Goal: Book appointment/travel/reservation

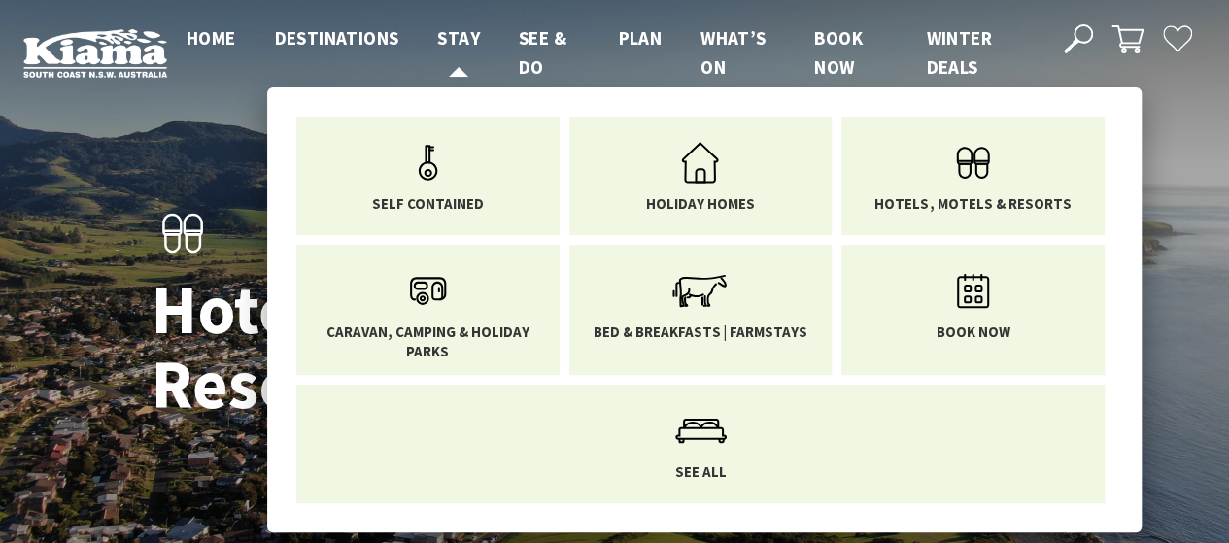
click at [457, 34] on span "Stay" at bounding box center [458, 37] width 43 height 23
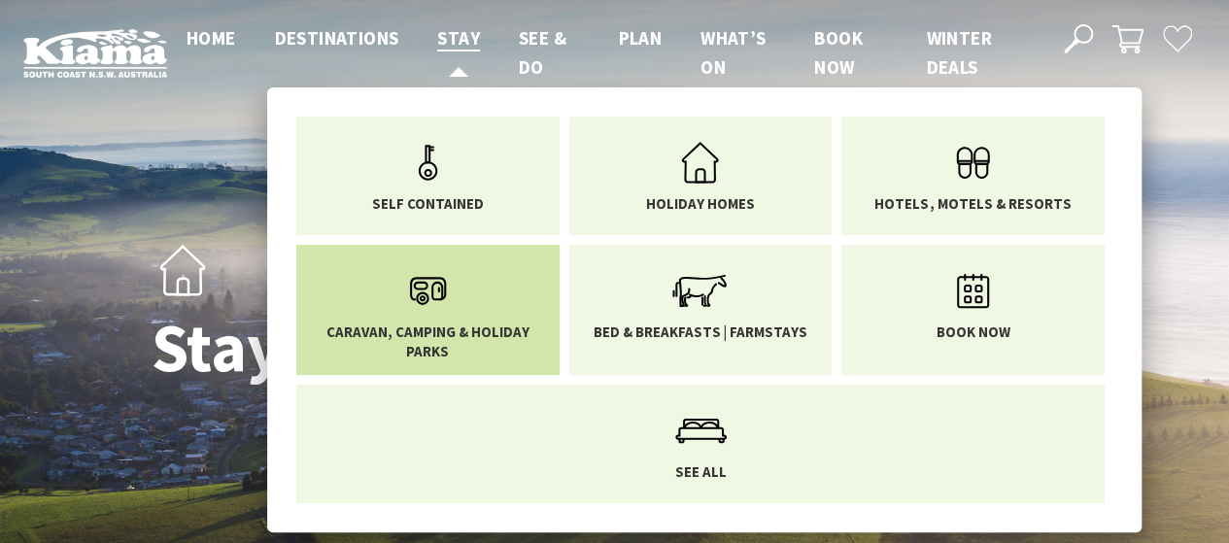
click at [406, 336] on span "Caravan, Camping & Holiday Parks" at bounding box center [428, 341] width 234 height 38
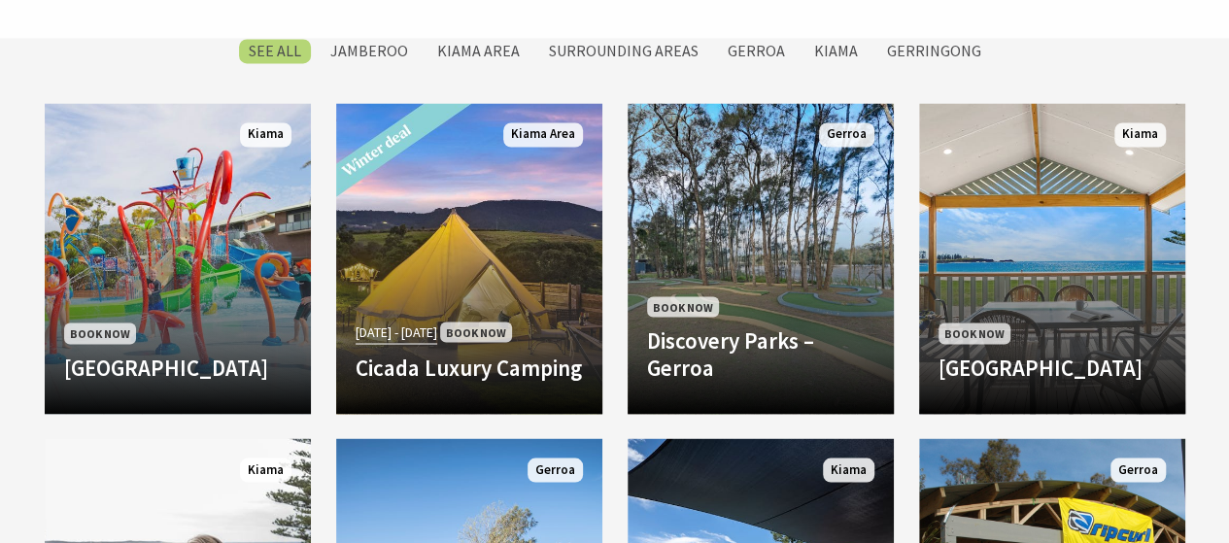
scroll to position [1781, 0]
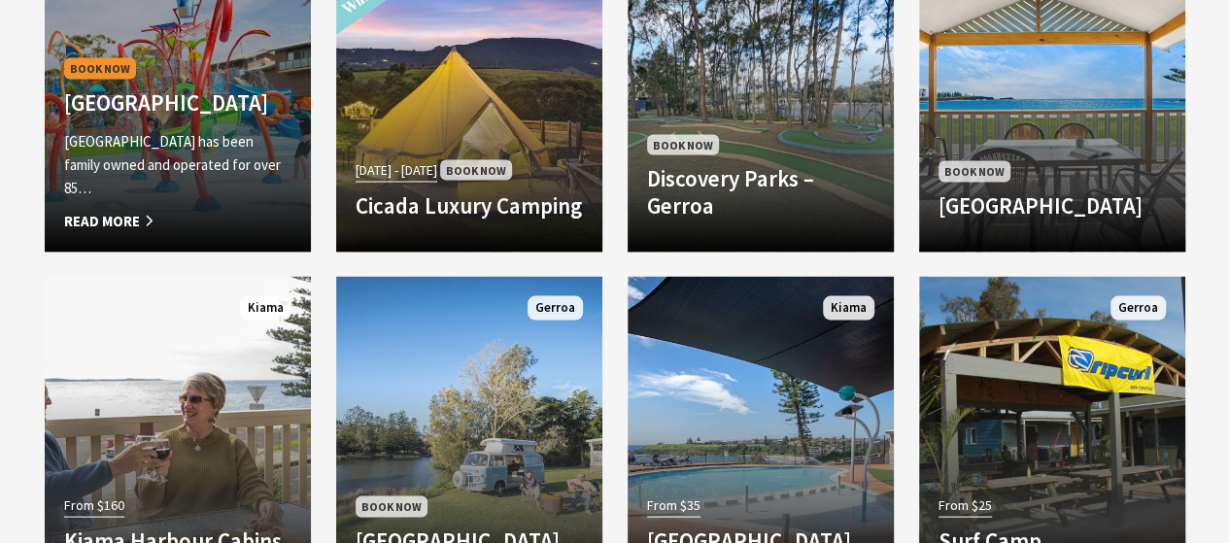
click at [131, 143] on p "BIG4 Easts Beach Holiday Park has been family owned and operated for over 85…" at bounding box center [177, 164] width 227 height 70
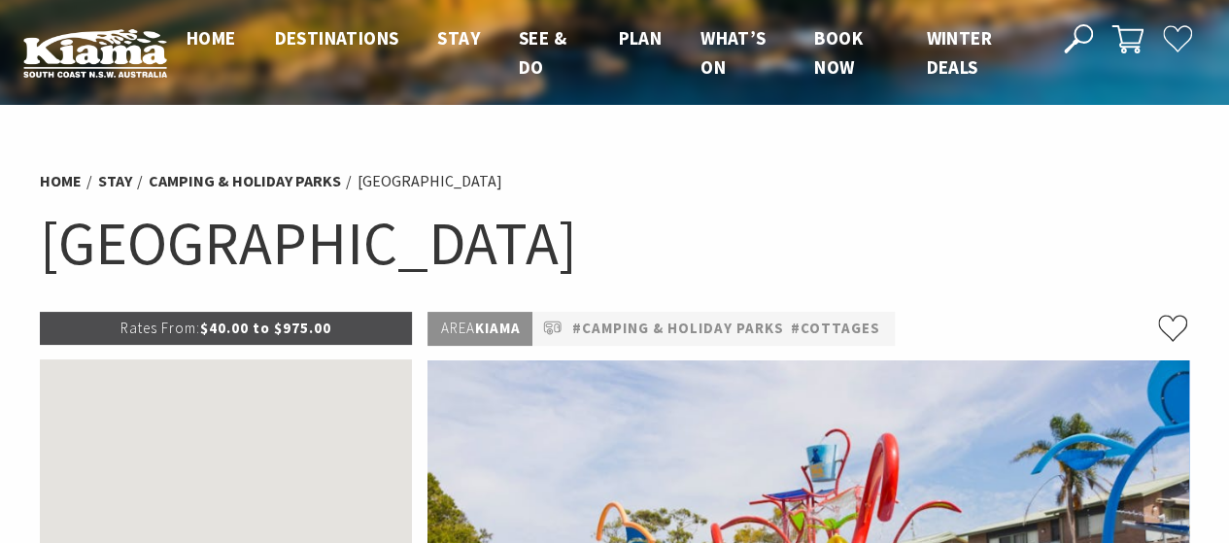
scroll to position [161, 0]
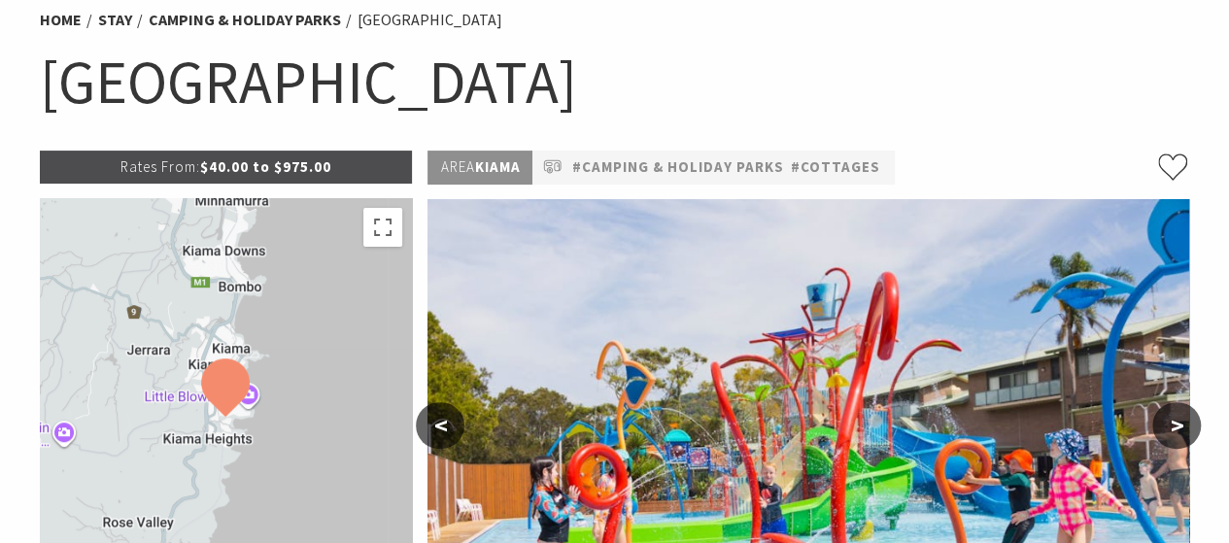
select select "3"
select select "2"
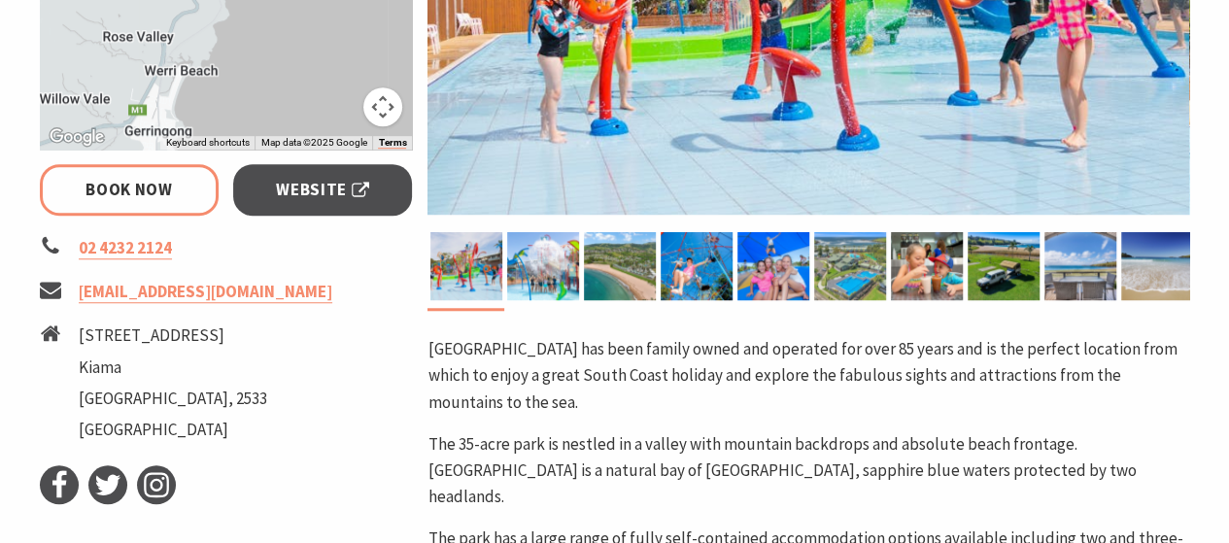
scroll to position [809, 0]
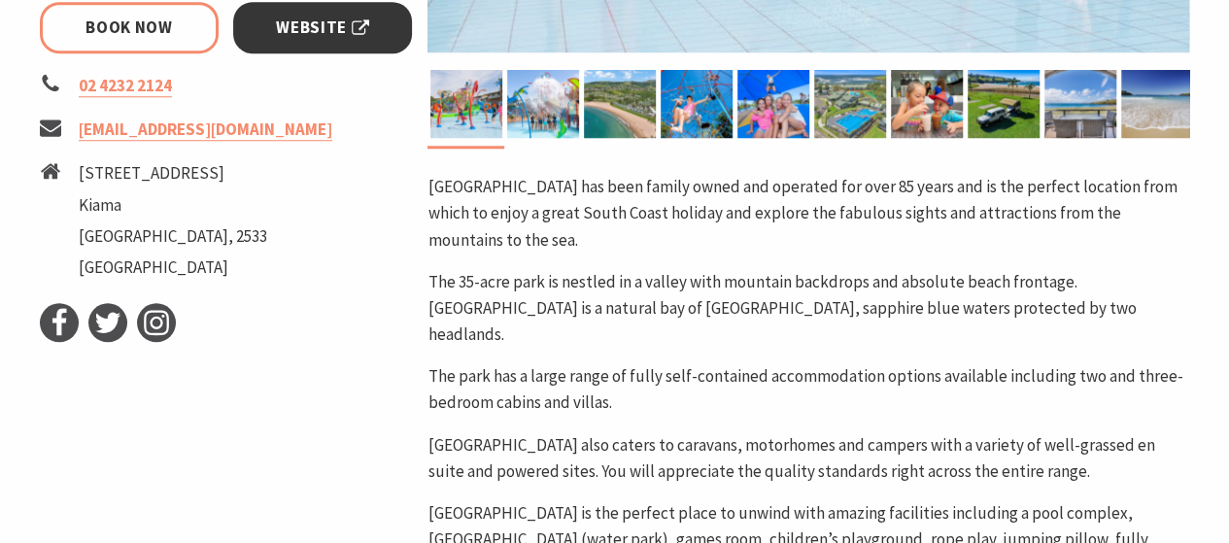
click at [342, 28] on span "Website" at bounding box center [322, 28] width 93 height 26
select select "3"
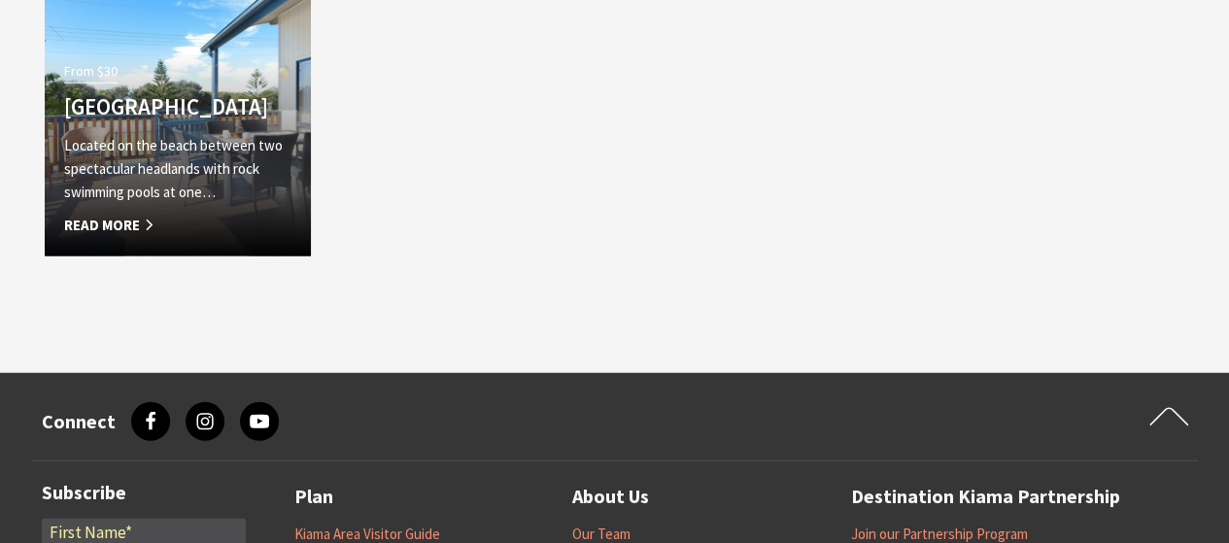
scroll to position [1781, 0]
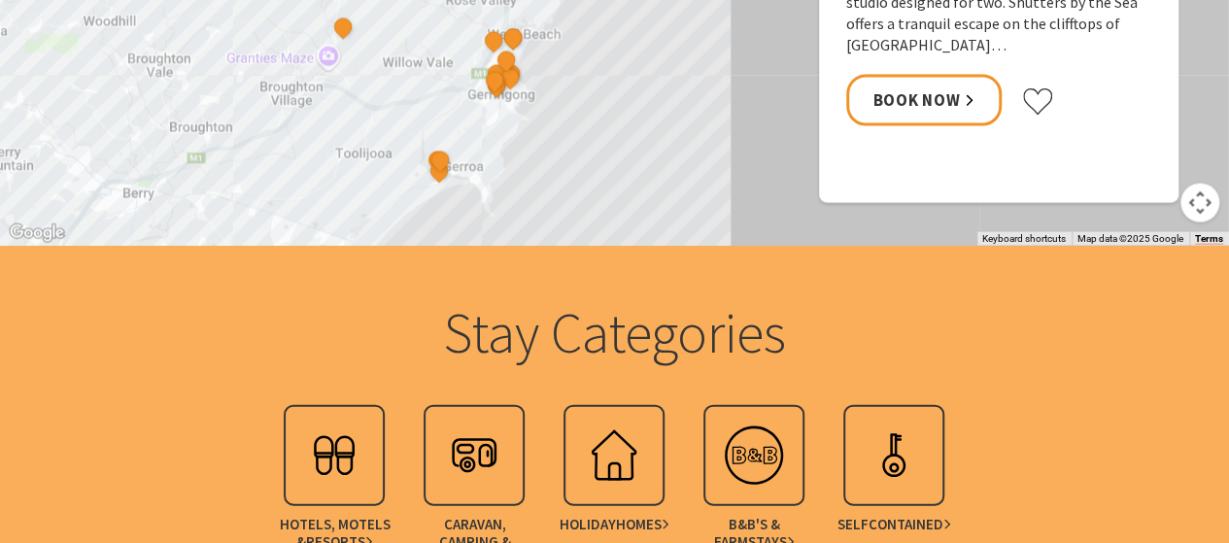
scroll to position [2266, 0]
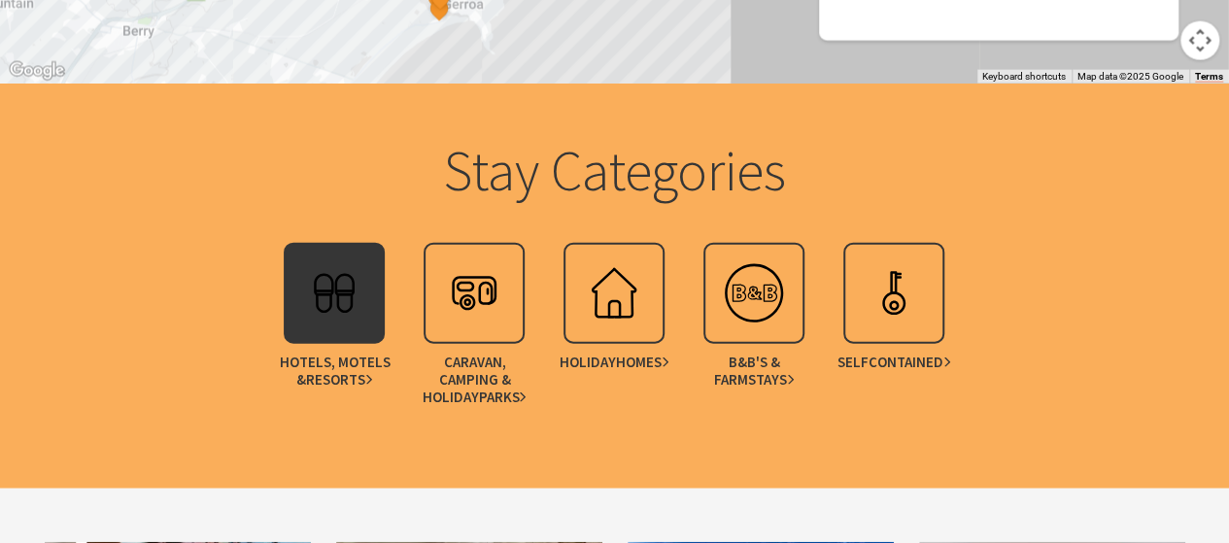
click at [322, 316] on img at bounding box center [334, 293] width 78 height 78
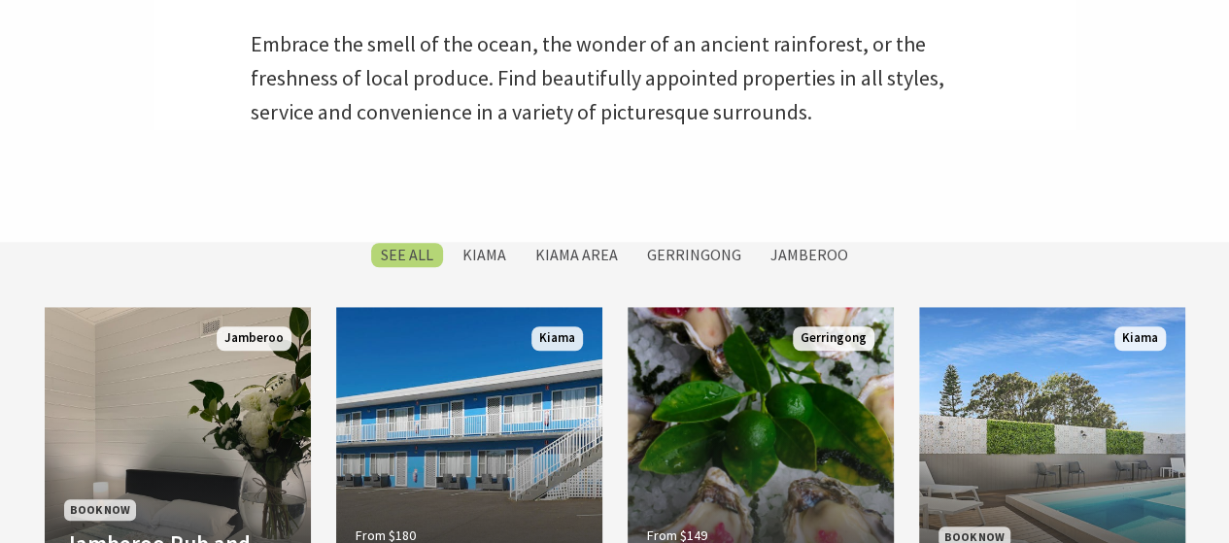
scroll to position [809, 0]
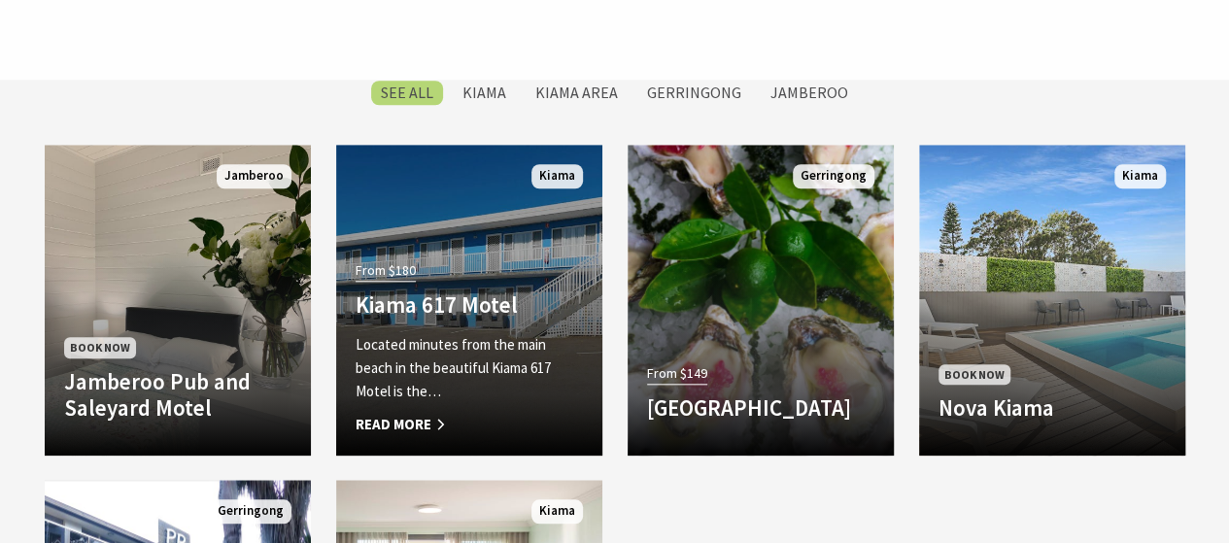
click at [555, 261] on div "From $180 Kiama 617 Motel Located minutes from the main beach in the beautiful …" at bounding box center [469, 346] width 266 height 180
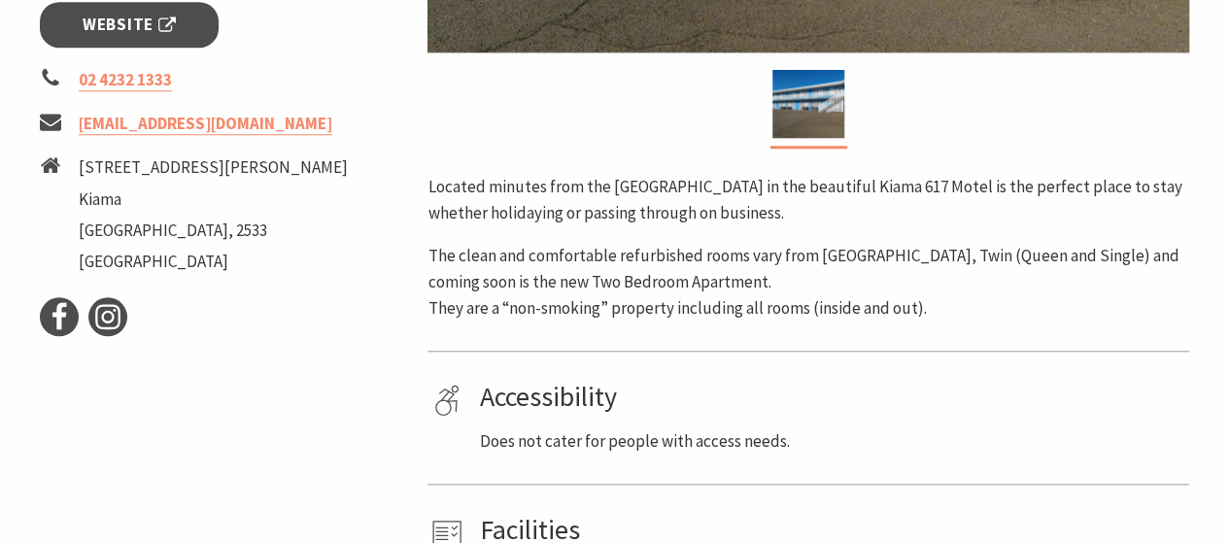
scroll to position [647, 0]
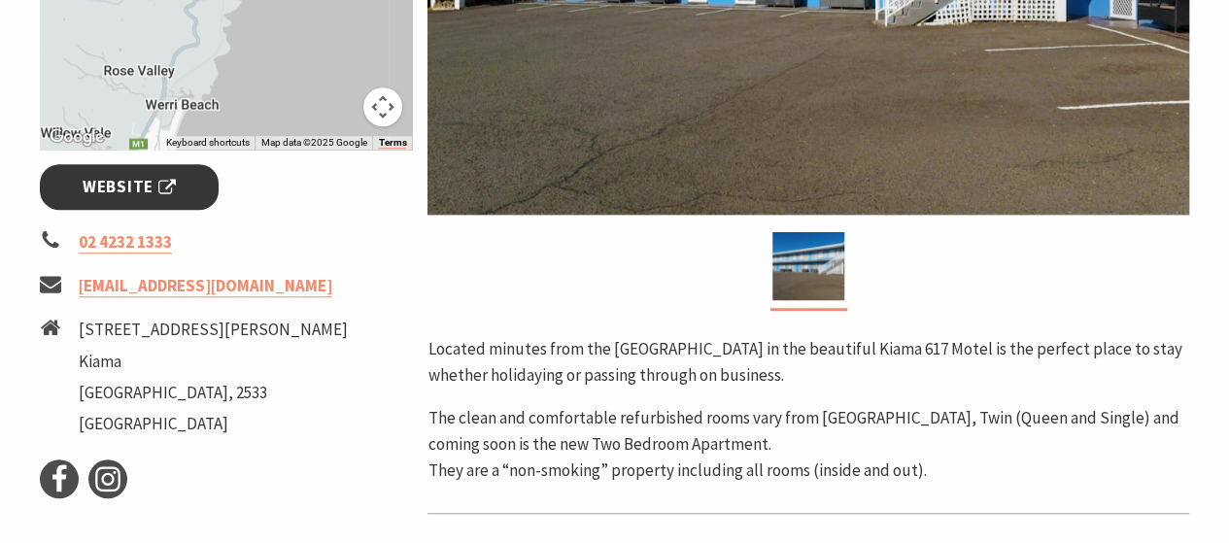
click at [152, 186] on span "Website" at bounding box center [129, 187] width 93 height 26
